Goal: Task Accomplishment & Management: Manage account settings

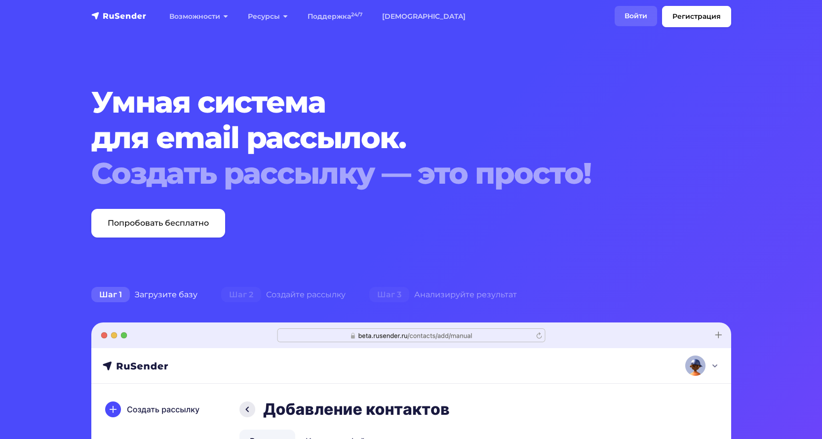
click at [631, 17] on link "Войти" at bounding box center [636, 16] width 42 height 20
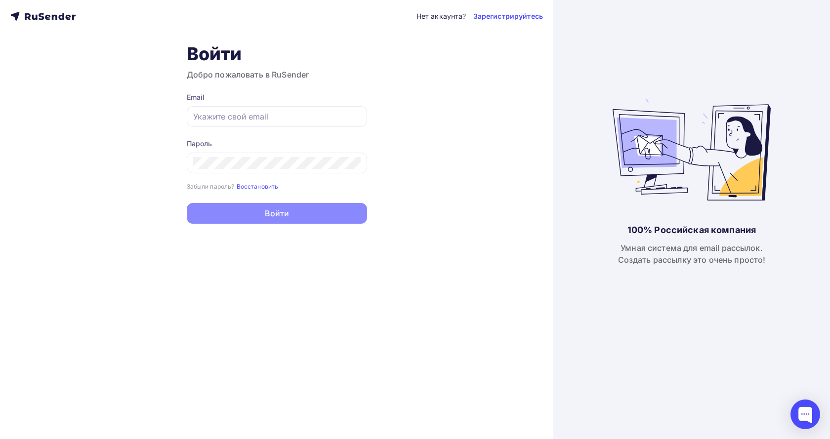
type input "[EMAIL_ADDRESS][DOMAIN_NAME]"
click at [273, 212] on button "Войти" at bounding box center [277, 213] width 180 height 21
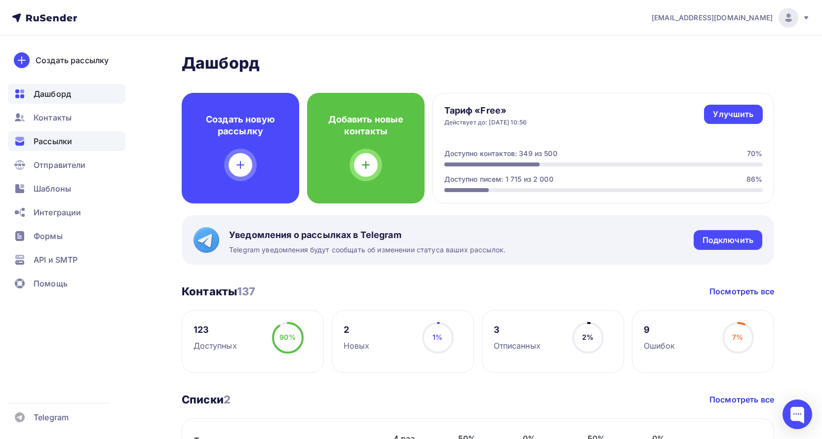
click at [51, 141] on span "Рассылки" at bounding box center [53, 141] width 39 height 12
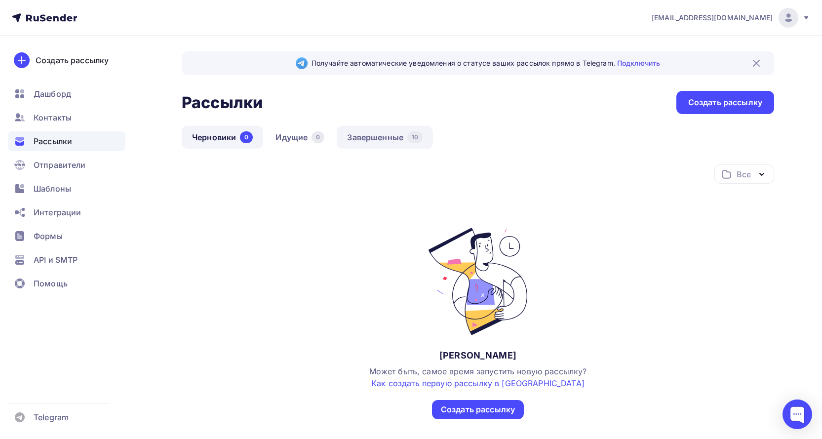
click at [378, 136] on link "Завершенные 10" at bounding box center [385, 137] width 96 height 23
